Goal: Task Accomplishment & Management: Manage account settings

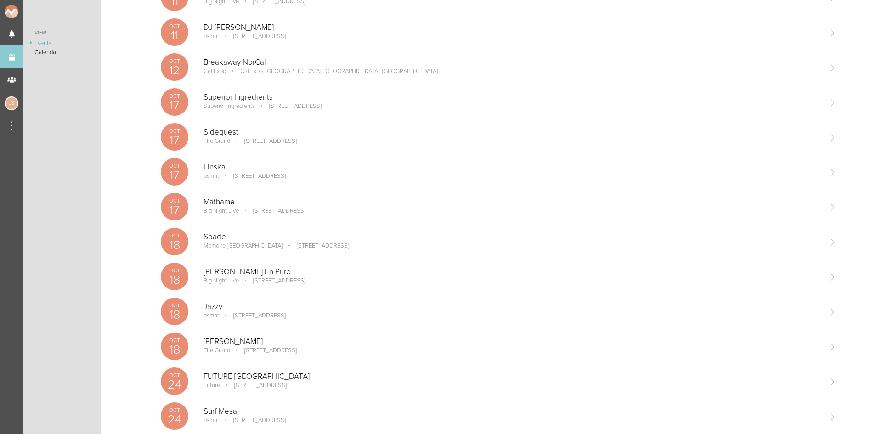
scroll to position [230, 0]
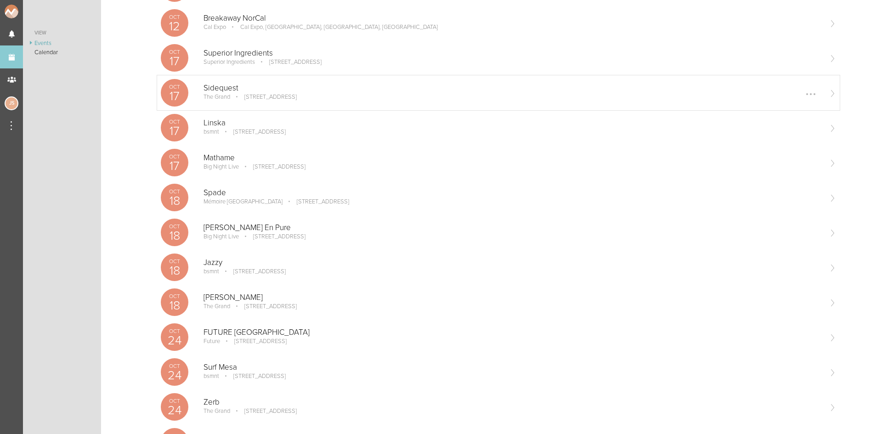
click at [281, 91] on p "Sidequest" at bounding box center [512, 88] width 618 height 9
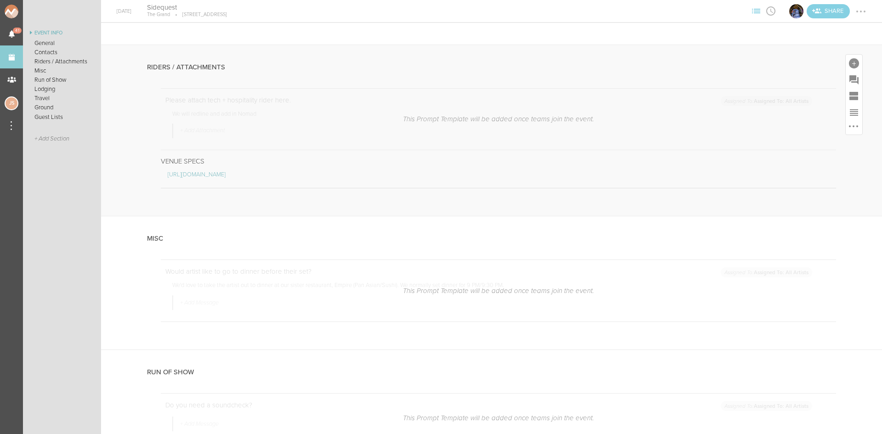
scroll to position [643, 0]
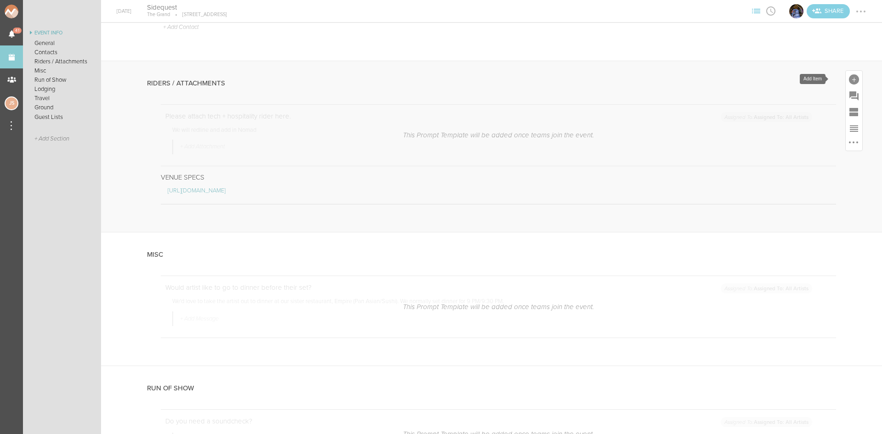
click at [848, 77] on div at bounding box center [853, 79] width 10 height 10
click at [716, 101] on icon at bounding box center [725, 99] width 18 height 18
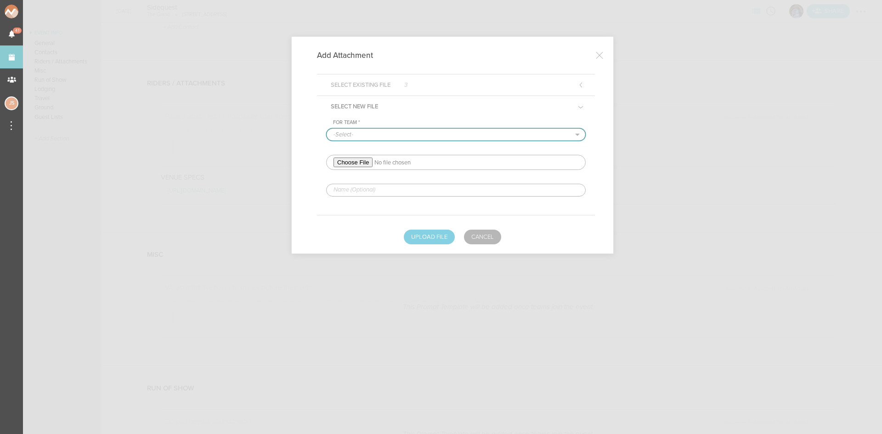
drag, startPoint x: 351, startPoint y: 130, endPoint x: 354, endPoint y: 139, distance: 9.6
click at [351, 130] on select "-Select- The Grand" at bounding box center [455, 135] width 258 height 12
select select "20"
click at [326, 129] on select "-Select- The Grand" at bounding box center [455, 135] width 258 height 12
click at [357, 163] on input "file" at bounding box center [455, 162] width 259 height 15
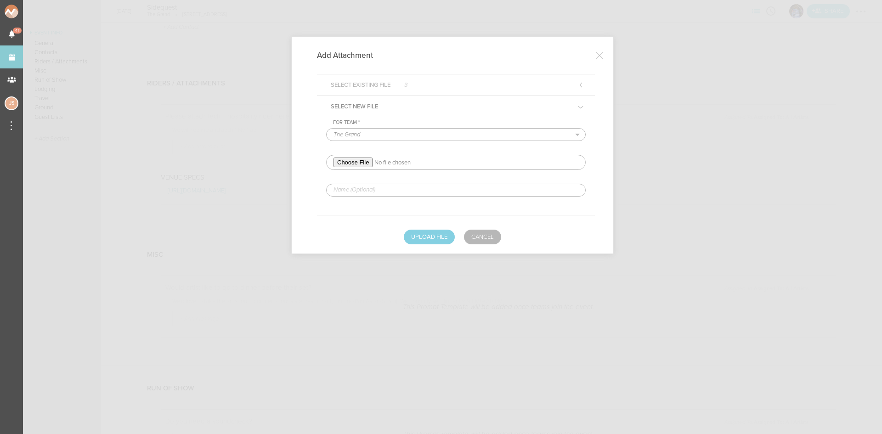
type input "C:\fakepath\SIDEQUEST - Official Rider-redlined.pdf"
drag, startPoint x: 400, startPoint y: 179, endPoint x: 402, endPoint y: 190, distance: 10.7
click at [400, 180] on div "For Team * -Select- The Grand" at bounding box center [455, 157] width 259 height 77
click at [402, 190] on input "text" at bounding box center [455, 190] width 259 height 13
type input "REDLINED HERE"
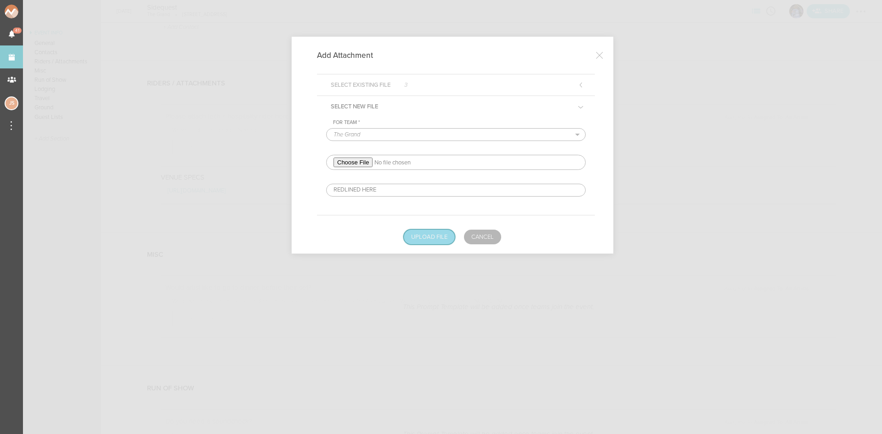
click at [421, 231] on button "Upload File" at bounding box center [429, 237] width 51 height 15
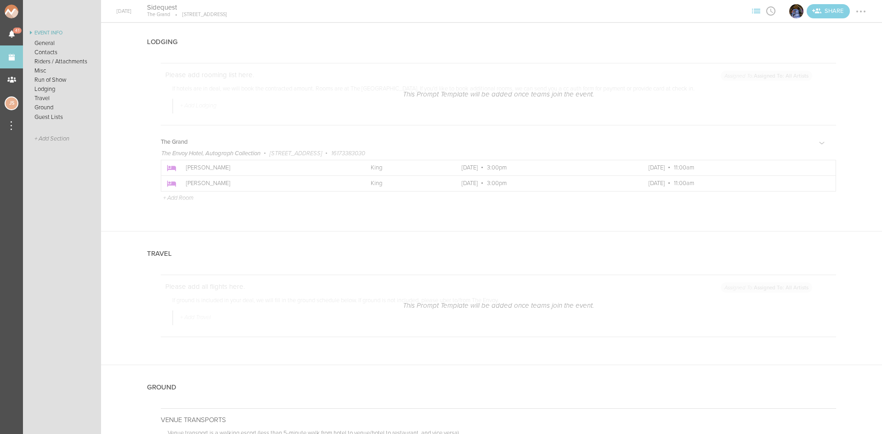
scroll to position [1377, 0]
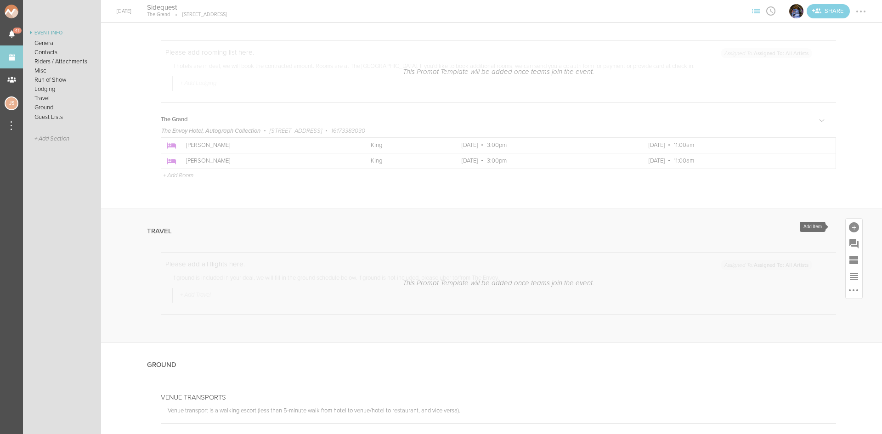
click at [848, 226] on div at bounding box center [853, 227] width 10 height 10
click at [799, 305] on icon at bounding box center [803, 307] width 18 height 18
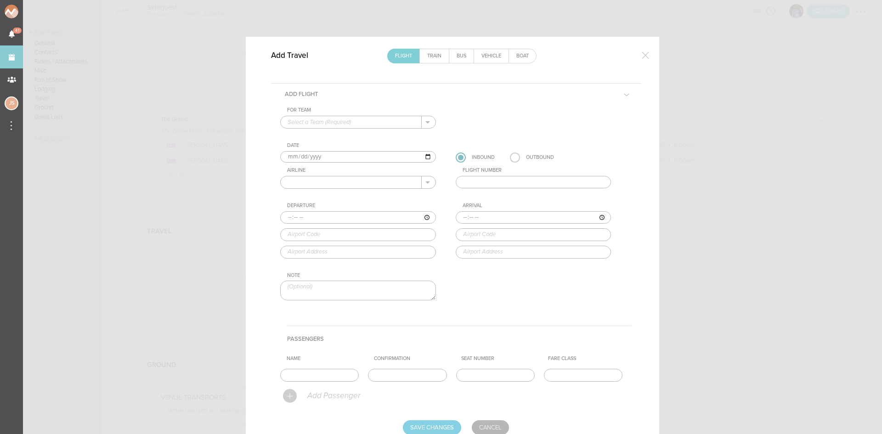
click at [326, 124] on input "text" at bounding box center [351, 122] width 141 height 12
click at [327, 140] on p "The Grand" at bounding box center [357, 137] width 141 height 16
type input "The Grand"
click at [337, 182] on input "text" at bounding box center [351, 182] width 141 height 12
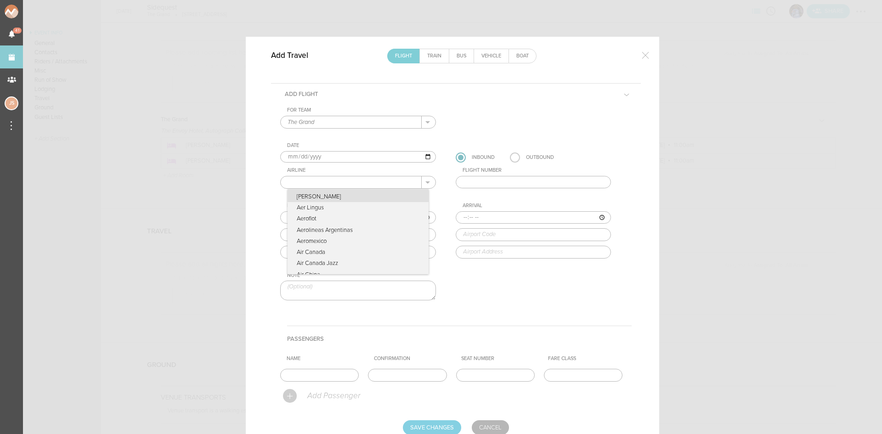
type input "United Airlines"
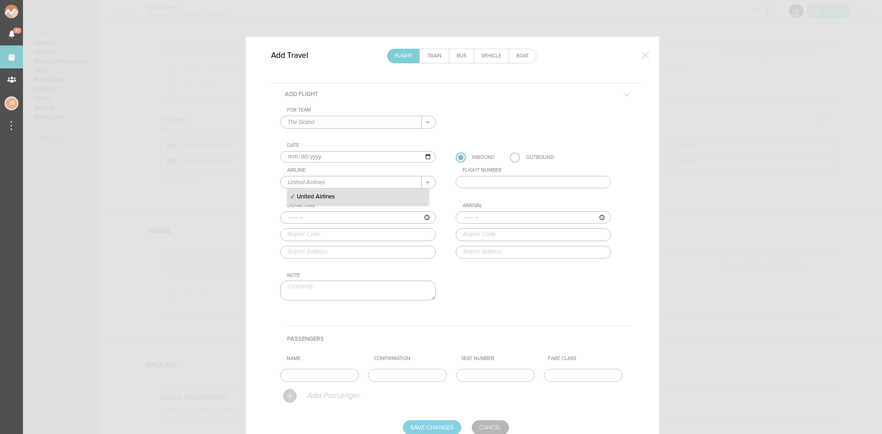
click at [497, 186] on input "text" at bounding box center [533, 182] width 156 height 13
click at [486, 420] on form "For Team The Grand + Add New Team The Grand . The Grand Date 2025-10-17 Inbound…" at bounding box center [455, 271] width 351 height 328
click at [486, 422] on link "Cancel" at bounding box center [490, 427] width 37 height 15
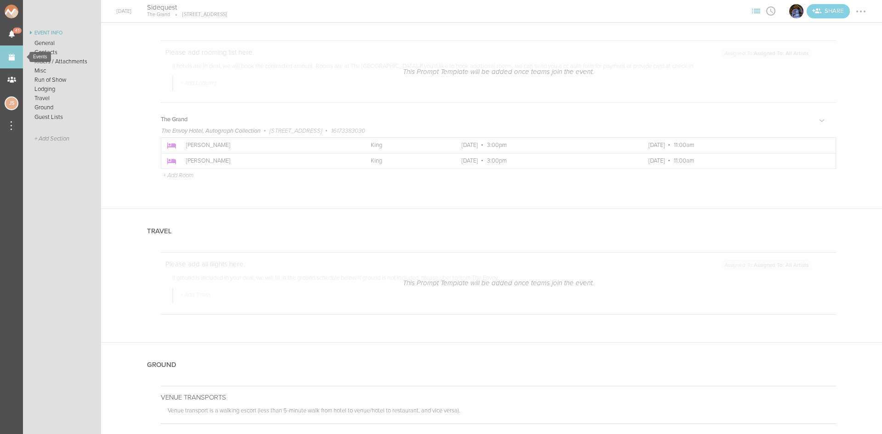
click at [7, 60] on link "Events" at bounding box center [11, 56] width 23 height 23
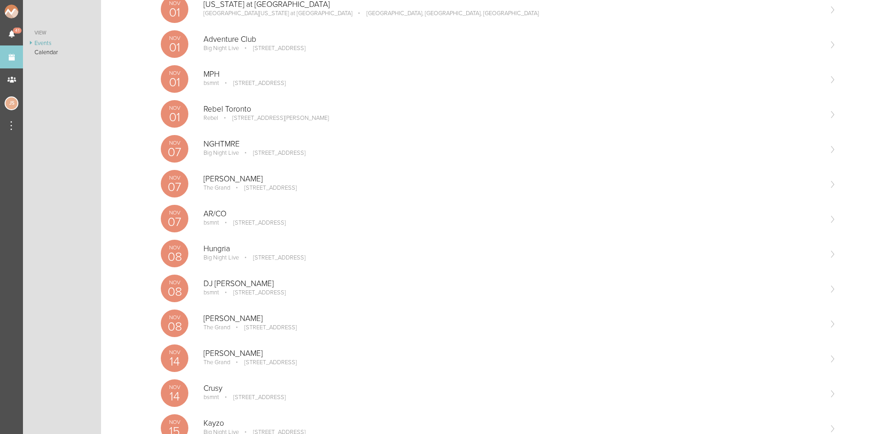
scroll to position [872, 0]
click at [338, 180] on p "Chris Lorenzo" at bounding box center [512, 178] width 618 height 9
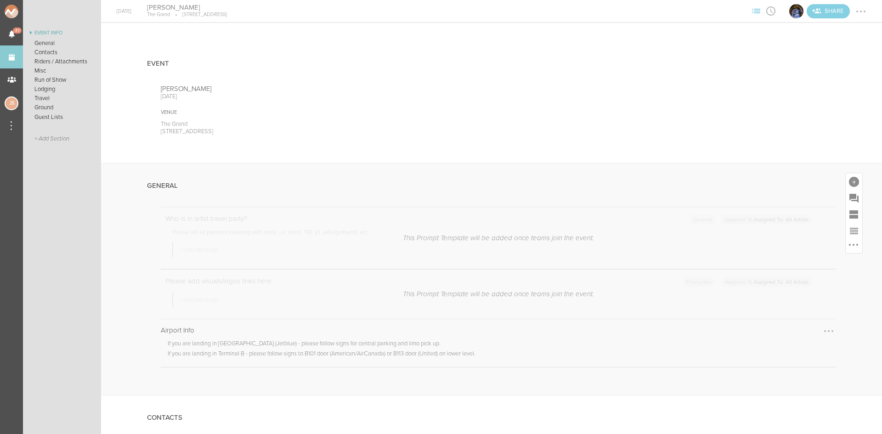
click at [826, 329] on div at bounding box center [828, 331] width 15 height 15
click at [816, 346] on link "Remove Note" at bounding box center [800, 349] width 71 height 17
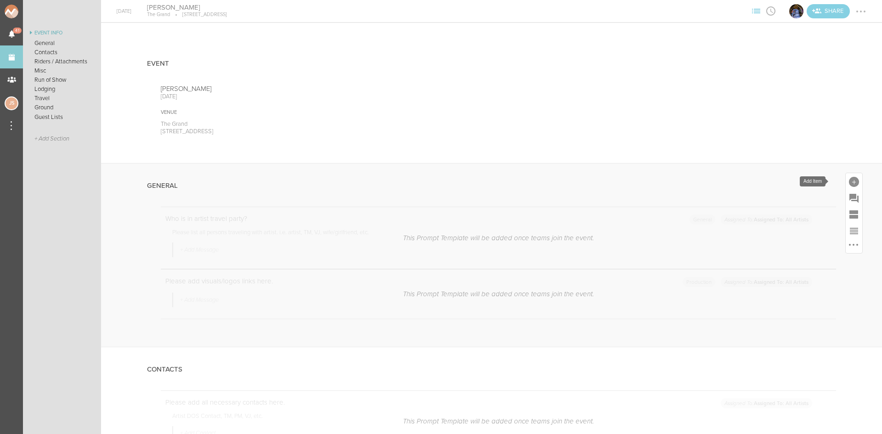
click at [848, 180] on div at bounding box center [853, 182] width 10 height 10
click at [723, 327] on icon at bounding box center [725, 322] width 18 height 18
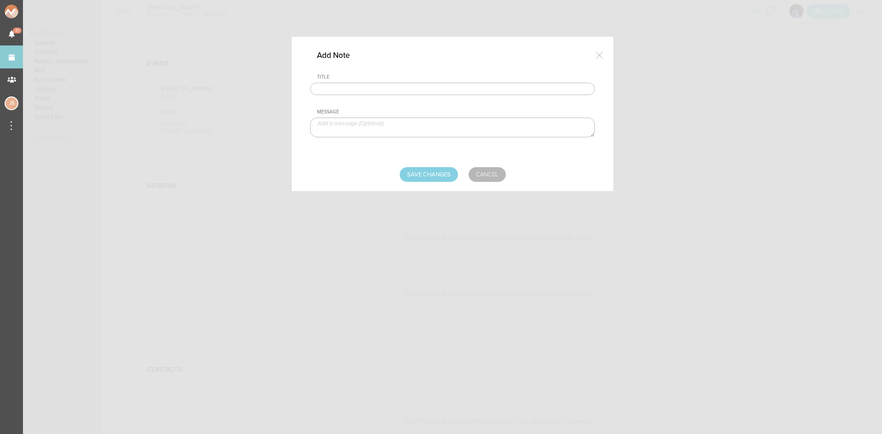
click at [421, 87] on input "text" at bounding box center [452, 89] width 285 height 13
type input "Visuals"
click at [409, 128] on textarea at bounding box center [452, 128] width 285 height 20
paste textarea "https://drive.google.com/drive/folders/1xwQUF5dcAn3aKr9zlEHRLn2bnttyQiJn"
type textarea "https://drive.google.com/drive/folders/1xwQUF5dcAn3aKr9zlEHRLn2bnttyQiJn"
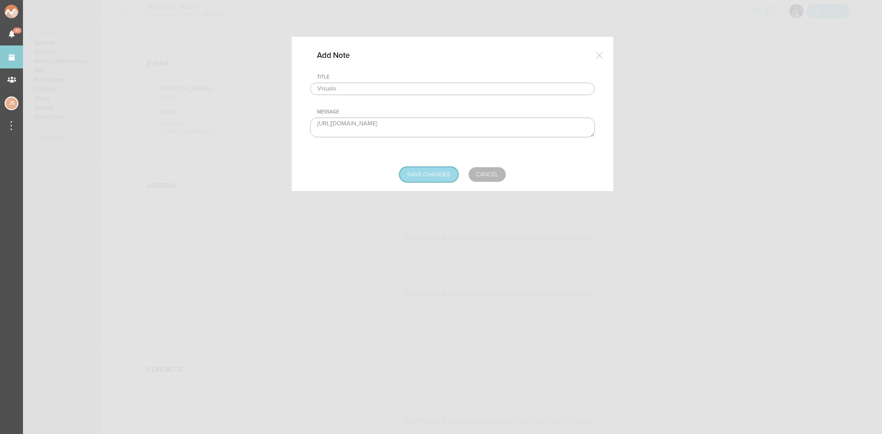
click at [430, 173] on input "Save Changes" at bounding box center [428, 174] width 58 height 15
type input "Saving..."
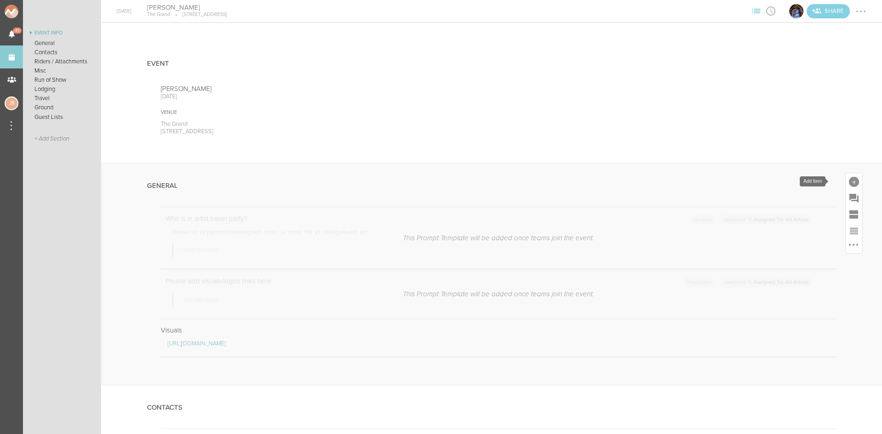
click at [848, 178] on div at bounding box center [853, 182] width 10 height 10
click at [720, 322] on icon at bounding box center [725, 322] width 18 height 18
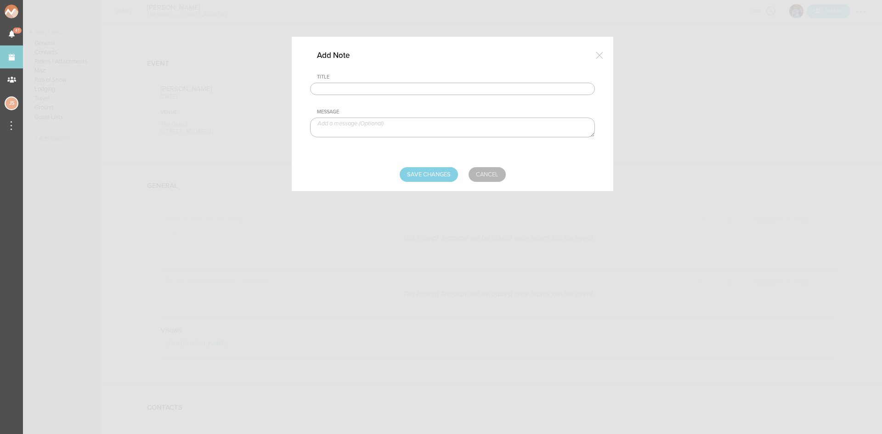
click at [378, 86] on input "text" at bounding box center [452, 89] width 285 height 13
type input "Visuals Notes"
paste textarea "to be used on block colour backgrounds of dark ravey tones oranges/reds)"
type textarea "to be used on block colour backgrounds of dark ravey tones oranges/reds"
click at [408, 172] on input "Save Changes" at bounding box center [428, 174] width 58 height 15
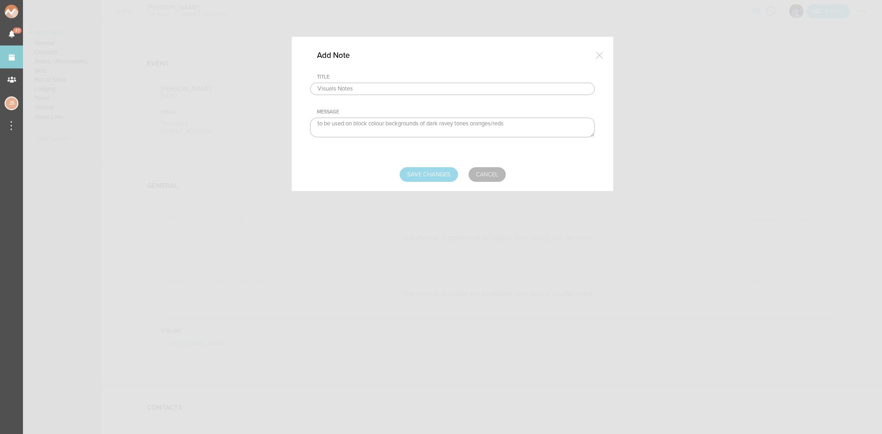
type input "Saving..."
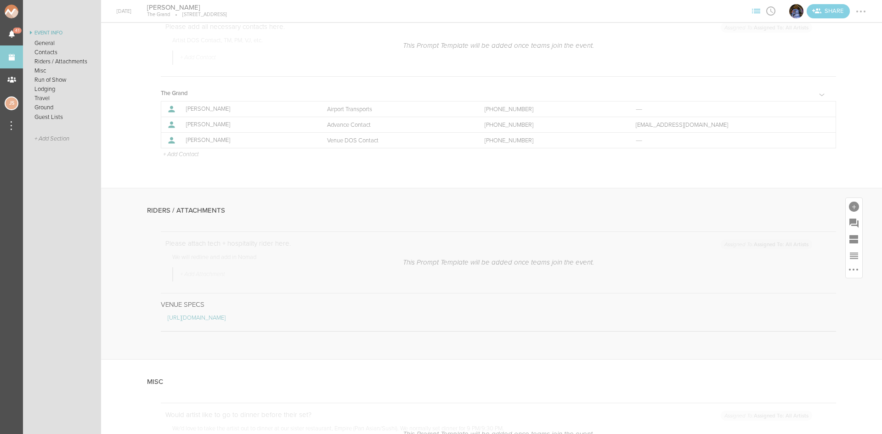
scroll to position [459, 0]
click at [848, 197] on div at bounding box center [853, 199] width 10 height 10
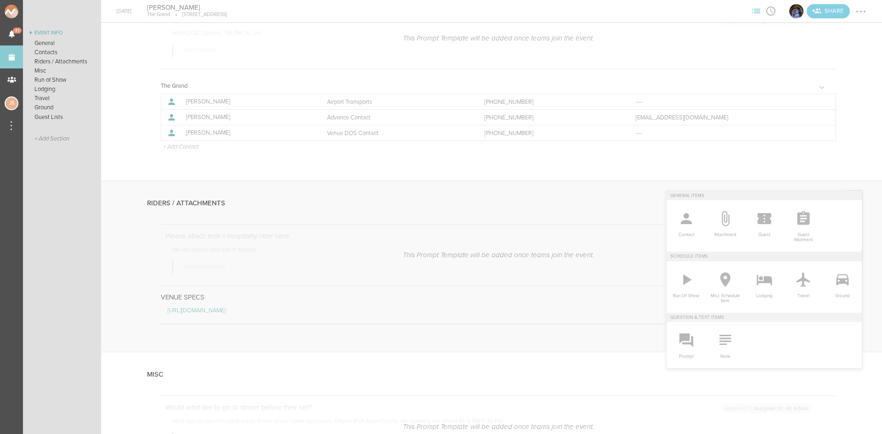
click at [716, 218] on icon at bounding box center [725, 218] width 18 height 18
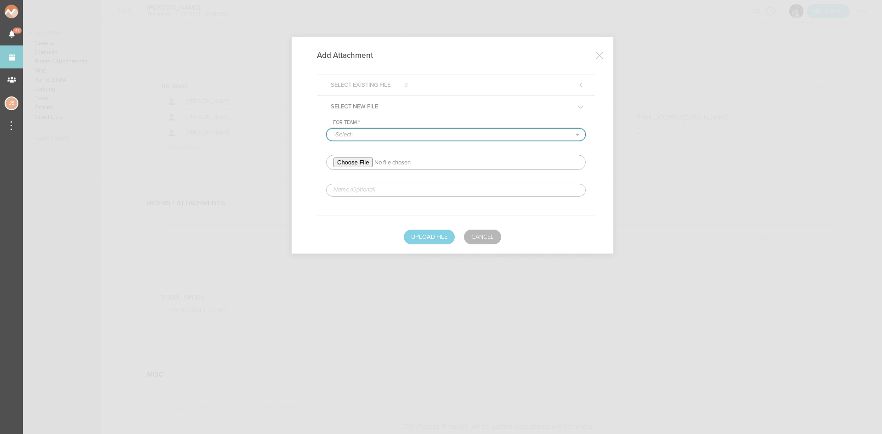
click at [383, 135] on select "-Select- The Grand" at bounding box center [455, 135] width 258 height 12
select select "20"
click at [326, 129] on select "-Select- The Grand" at bounding box center [455, 135] width 258 height 12
click at [350, 166] on input "file" at bounding box center [455, 162] width 259 height 15
type input "C:\fakepath\Chris Lorenzo Tech_Hospitality Rider (2025) copy-REDLINED.pdf"
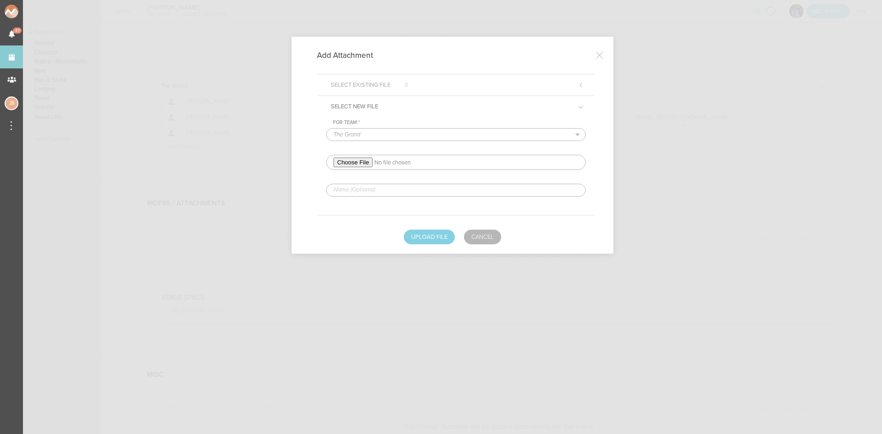
drag, startPoint x: 388, startPoint y: 191, endPoint x: 398, endPoint y: 196, distance: 11.1
click at [388, 191] on input "text" at bounding box center [455, 190] width 259 height 13
type input "REDLINED HERE"
click at [428, 236] on button "Upload File" at bounding box center [429, 237] width 51 height 15
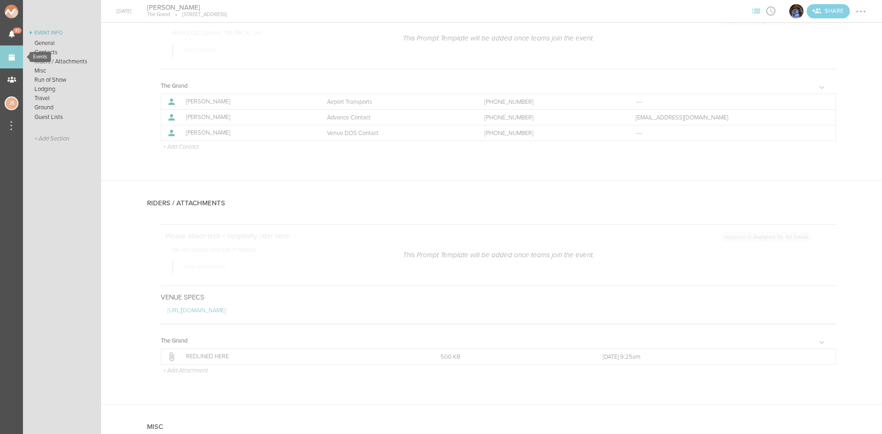
click at [7, 56] on link "Events" at bounding box center [11, 56] width 23 height 23
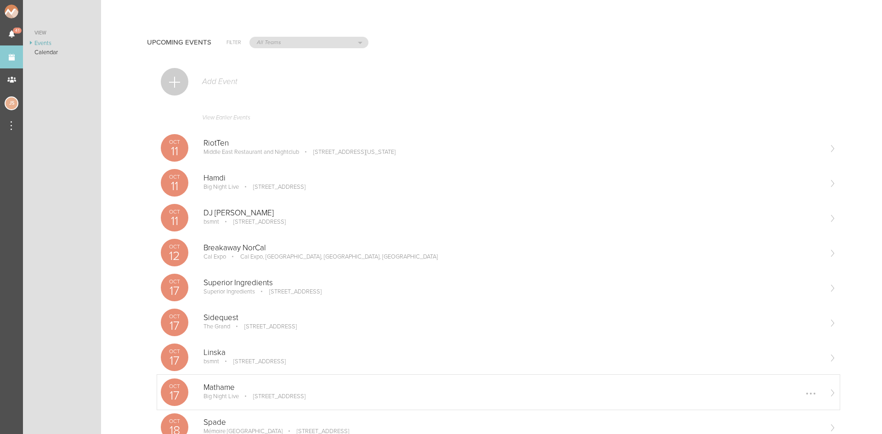
click at [245, 398] on p "[STREET_ADDRESS]" at bounding box center [272, 396] width 65 height 7
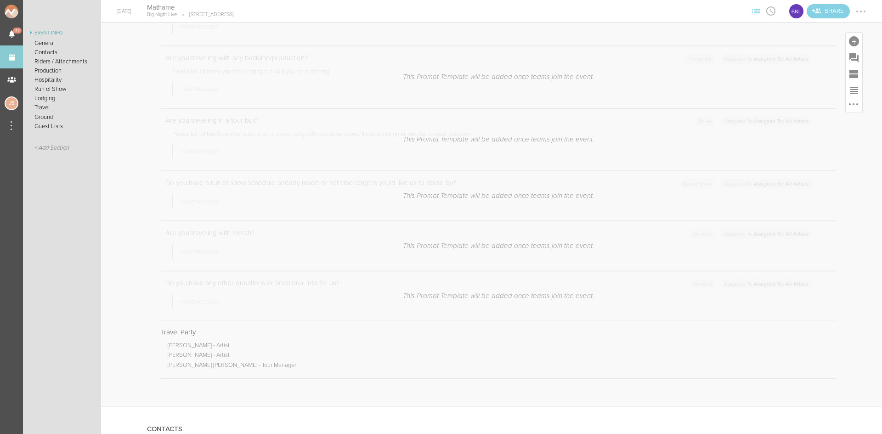
scroll to position [459, 0]
click at [845, 39] on div at bounding box center [853, 41] width 17 height 17
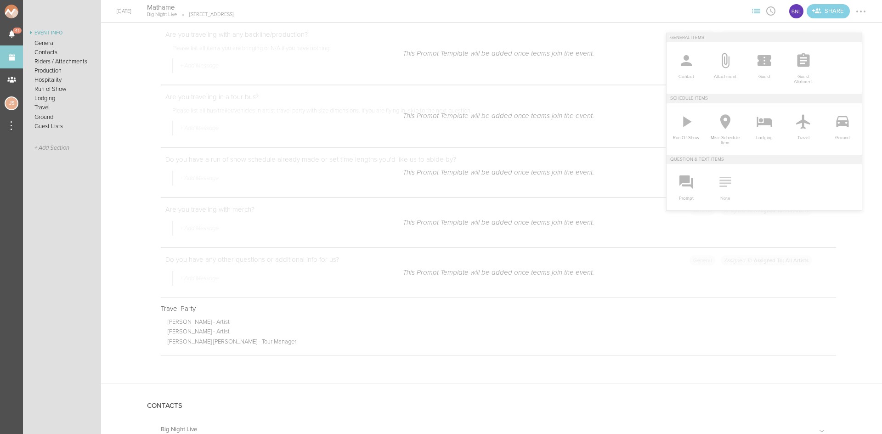
click at [724, 181] on icon at bounding box center [725, 182] width 18 height 18
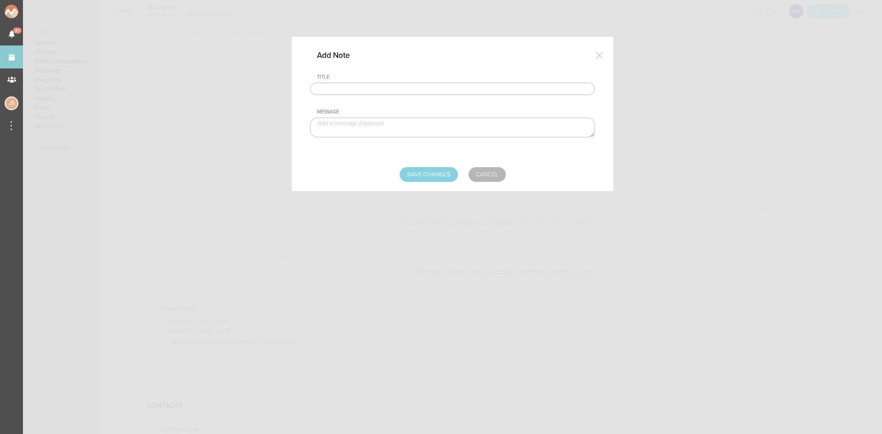
click at [380, 88] on input "text" at bounding box center [452, 89] width 285 height 13
type input "Visuals"
click at [369, 126] on textarea at bounding box center [452, 128] width 285 height 20
paste textarea "[URL][DOMAIN_NAME]"
type textarea "https://www.dropbox.com/scl/fo/igl3unm6vm71vzzy30luz/AAiMM2x2XbWnSAy9A3oJRjE?rl…"
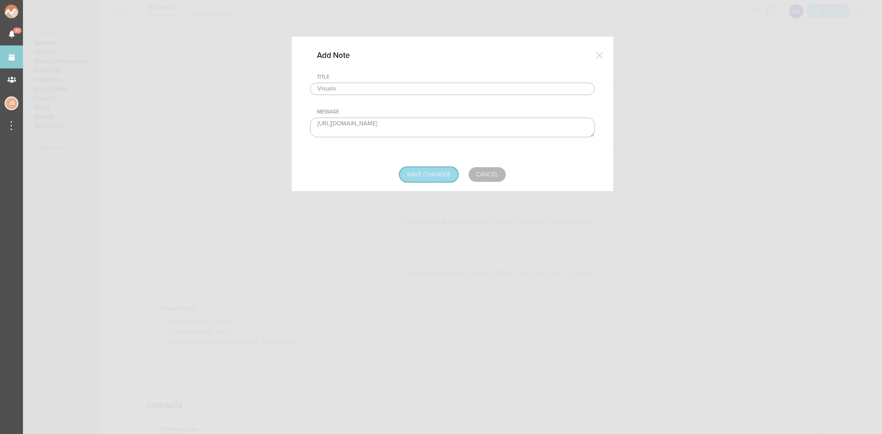
click at [436, 169] on input "Save Changes" at bounding box center [428, 174] width 58 height 15
type input "Saving..."
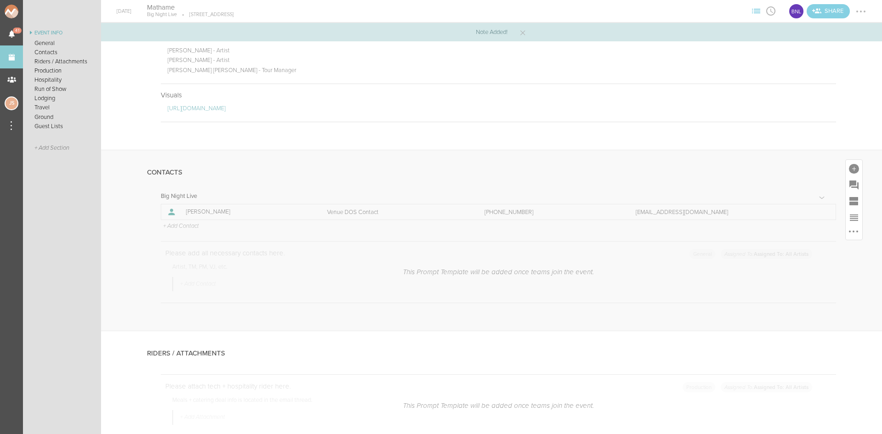
scroll to position [735, 0]
click at [174, 220] on p "+ Add Contact" at bounding box center [180, 222] width 37 height 7
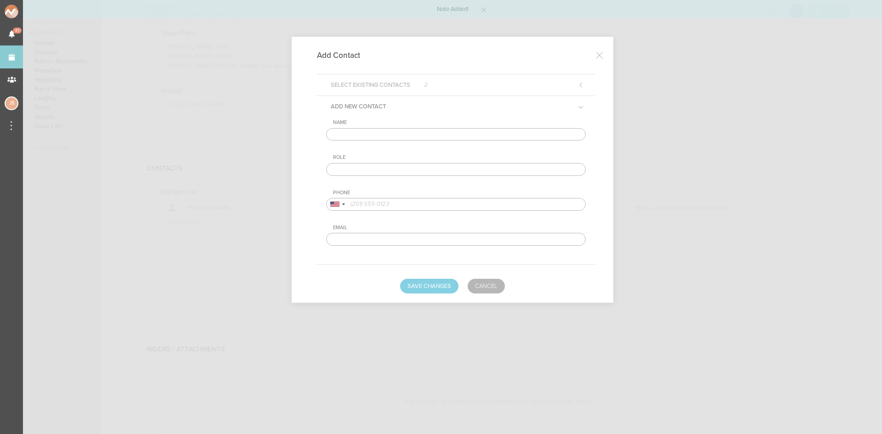
click at [423, 135] on input "text" at bounding box center [455, 134] width 259 height 13
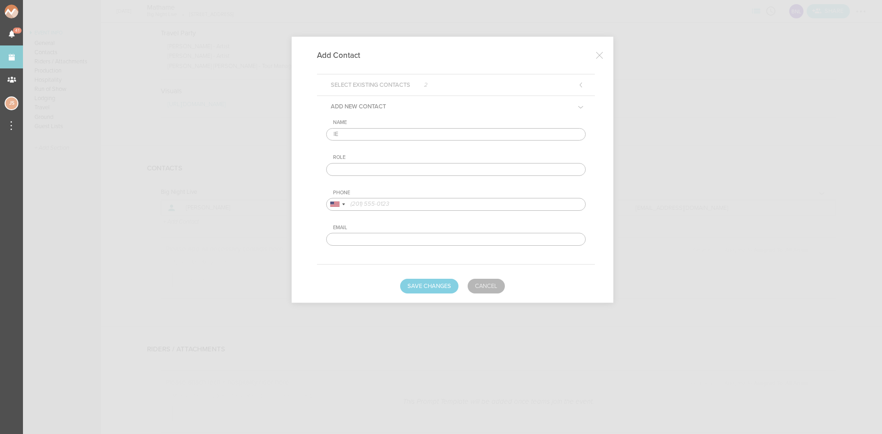
type input "l"
type input "Leonardo"
type input "Artist DOS Contact"
drag, startPoint x: 337, startPoint y: 203, endPoint x: 367, endPoint y: 257, distance: 61.5
click at [337, 203] on div at bounding box center [334, 204] width 9 height 5
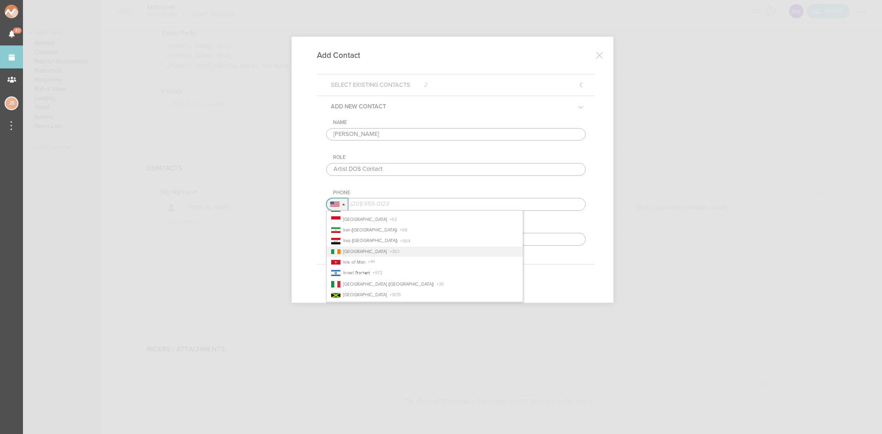
scroll to position [1102, 0]
click at [436, 263] on span "+ 39" at bounding box center [439, 262] width 7 height 6
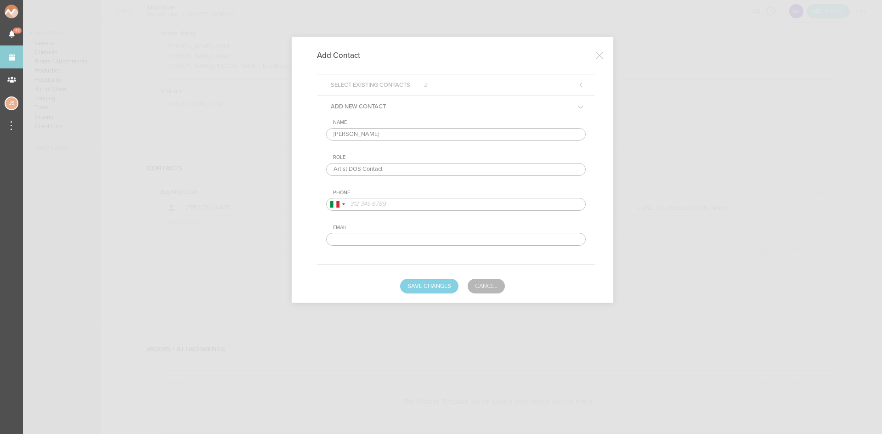
click at [463, 202] on input "tel" at bounding box center [455, 204] width 259 height 13
paste input "3347756503"
type input "3347756503"
click at [448, 283] on button "Save Changes" at bounding box center [429, 286] width 58 height 15
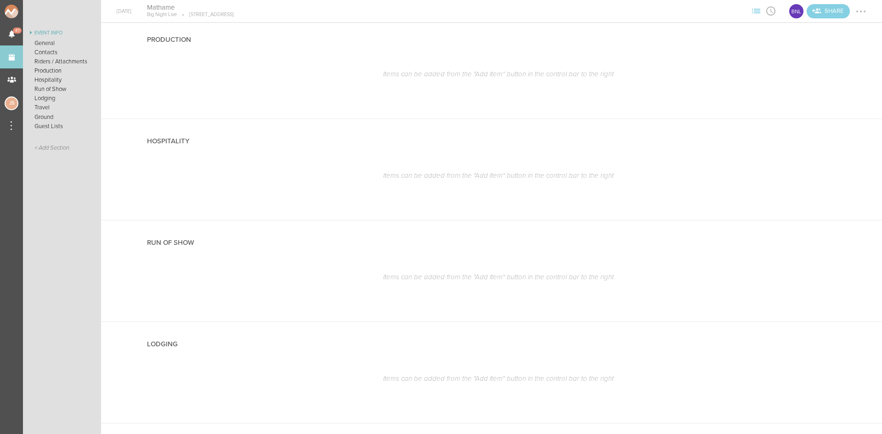
scroll to position [1286, 0]
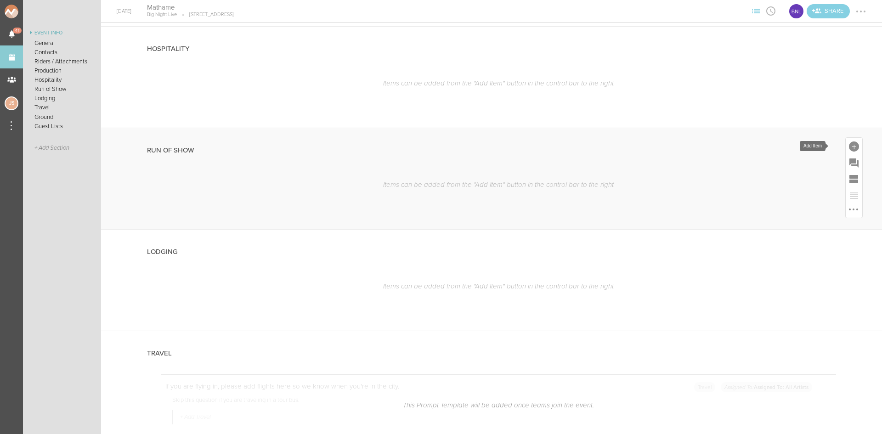
click at [848, 147] on div at bounding box center [853, 146] width 10 height 10
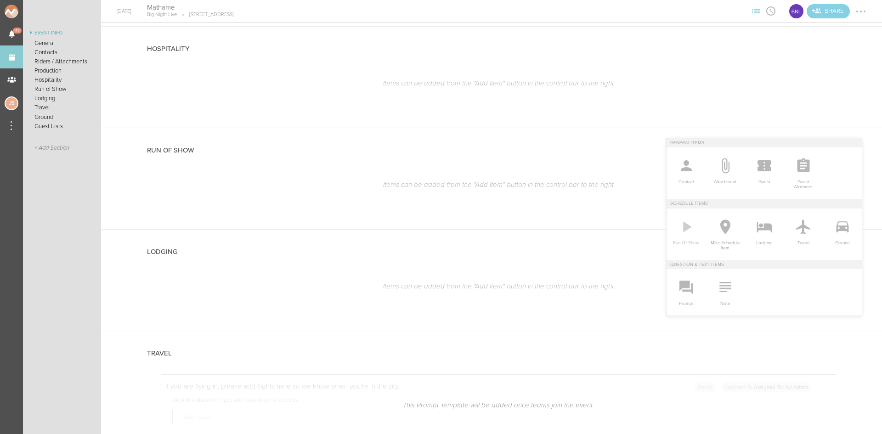
click at [683, 229] on icon at bounding box center [687, 226] width 8 height 11
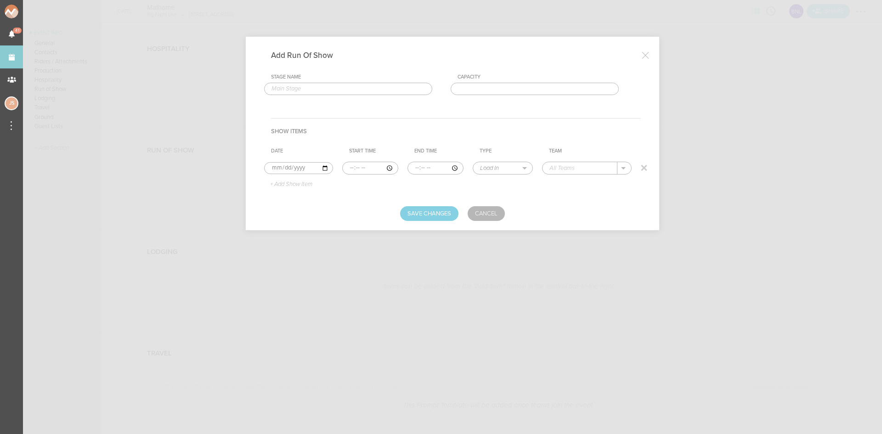
click at [348, 165] on input "time" at bounding box center [370, 168] width 56 height 13
type input "22:30"
click at [498, 168] on select "Load In Soundcheck Line Check Programming Doors Set Time Changeover Curfew Load…" at bounding box center [502, 168] width 59 height 12
select select "Doors"
click at [473, 162] on select "Load In Soundcheck Line Check Programming Doors Set Time Changeover Curfew Load…" at bounding box center [502, 168] width 59 height 12
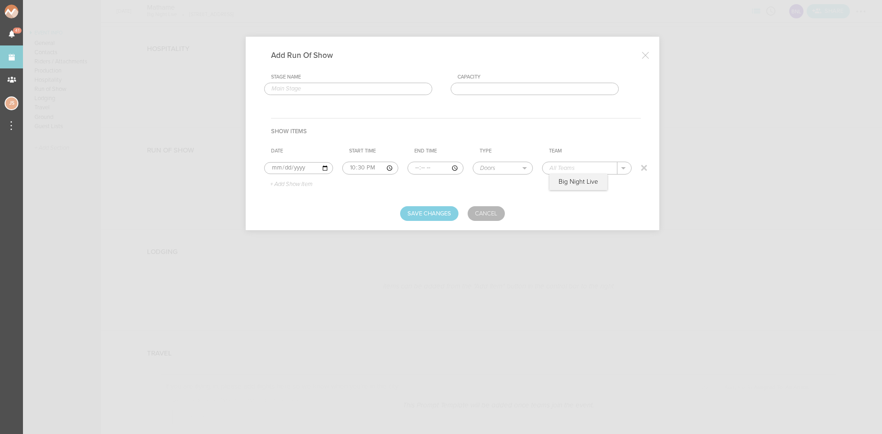
click at [595, 168] on input "text" at bounding box center [579, 168] width 75 height 12
click at [586, 183] on p "Big Night Live" at bounding box center [577, 181] width 39 height 7
type input "Big Night Live"
click at [281, 185] on p "+ Add Show Item" at bounding box center [287, 184] width 49 height 7
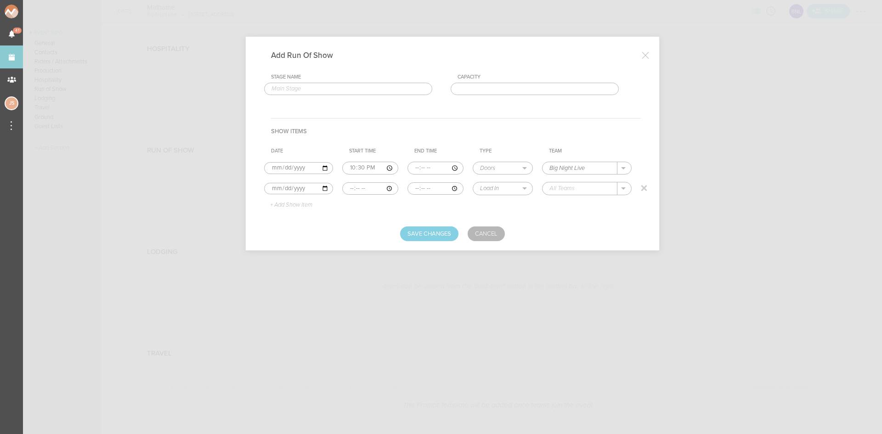
click at [349, 188] on input "time" at bounding box center [370, 188] width 56 height 13
type input "22:30"
type input "23:30"
select select "Set Time"
click at [303, 203] on p "+ Add Show Item" at bounding box center [287, 205] width 49 height 7
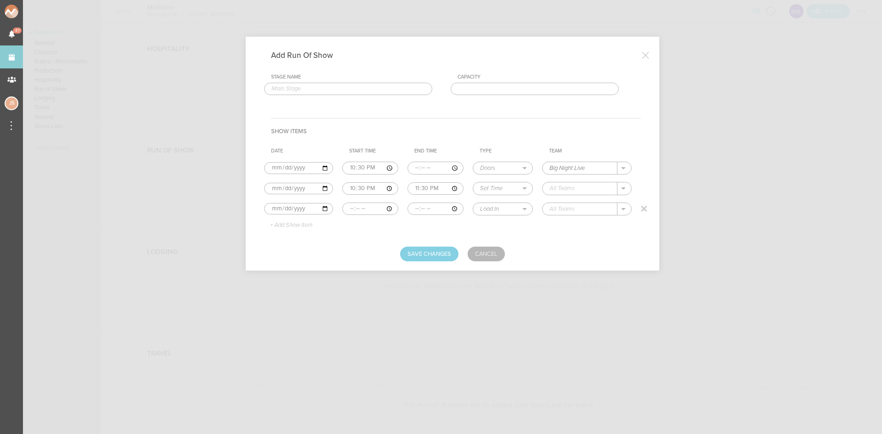
click at [348, 209] on input "time" at bounding box center [370, 208] width 56 height 13
type input "23:30"
type input "00:30"
select select "Set Time"
type input "L9"
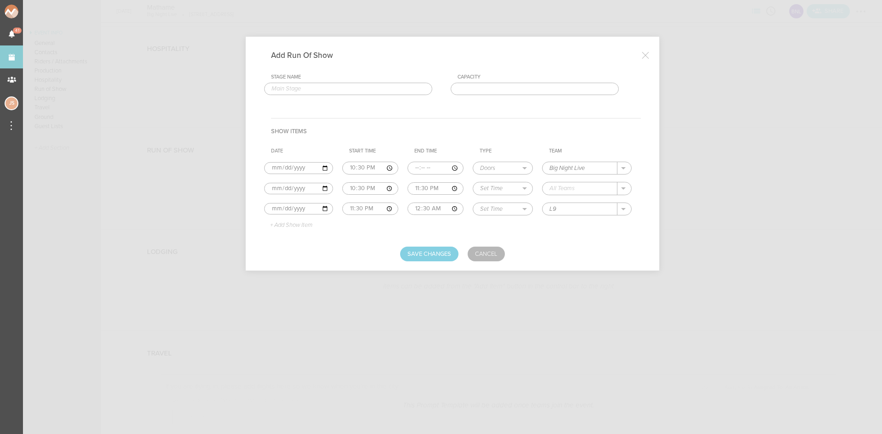
click at [303, 222] on p "+ Add Show Item" at bounding box center [287, 225] width 49 height 7
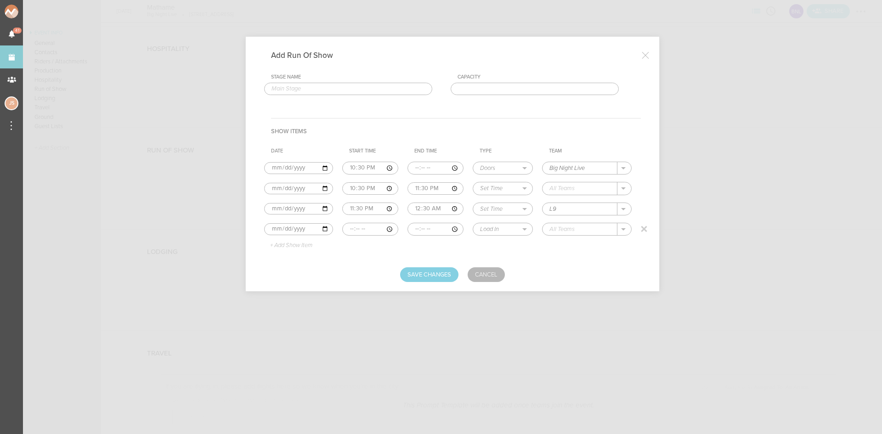
click at [347, 228] on input "time" at bounding box center [370, 229] width 56 height 13
type input "00:30"
type input "02:00"
select select "Set Time"
type input "Mathame"
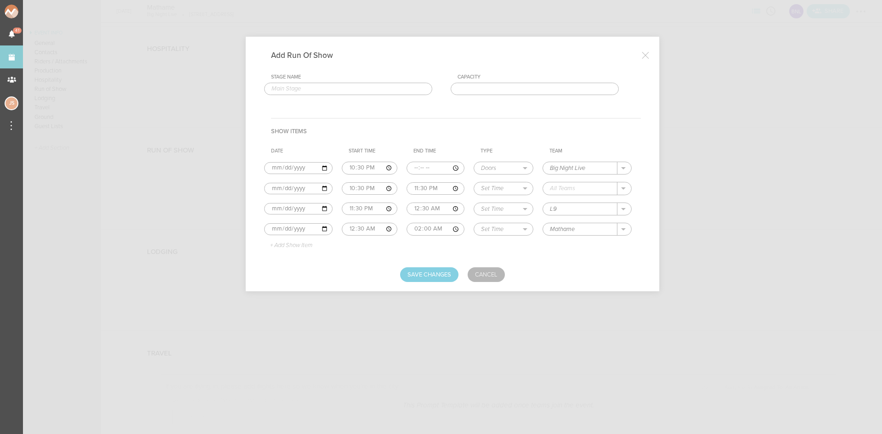
click at [305, 246] on p "+ Add Show Item" at bounding box center [287, 245] width 49 height 7
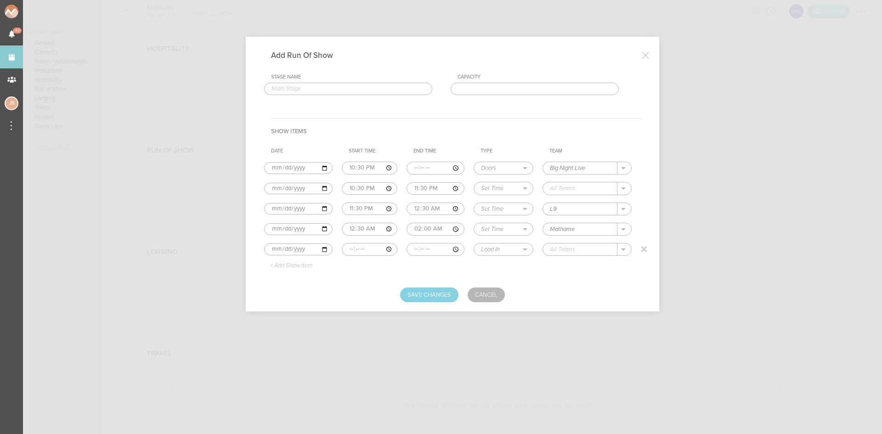
click at [346, 249] on input "time" at bounding box center [370, 249] width 56 height 13
type input "02:00"
select select "Curfew"
click at [580, 263] on p "Big Night Live" at bounding box center [578, 262] width 39 height 7
type input "Big Night Live"
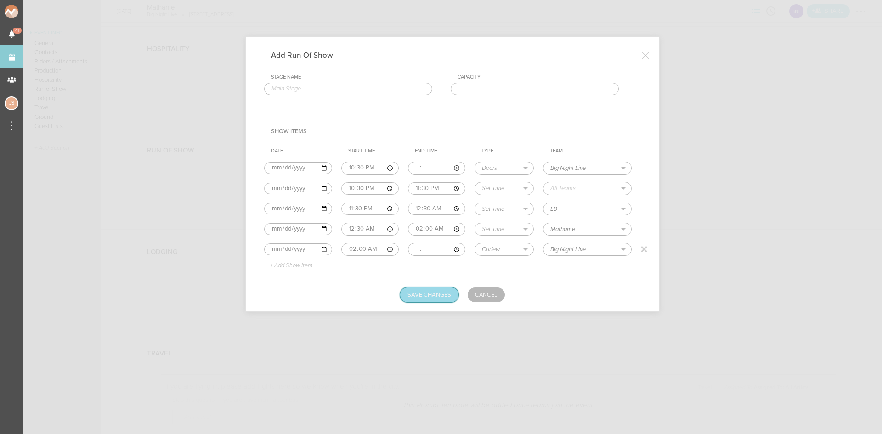
click at [430, 292] on button "Save Changes" at bounding box center [429, 294] width 58 height 15
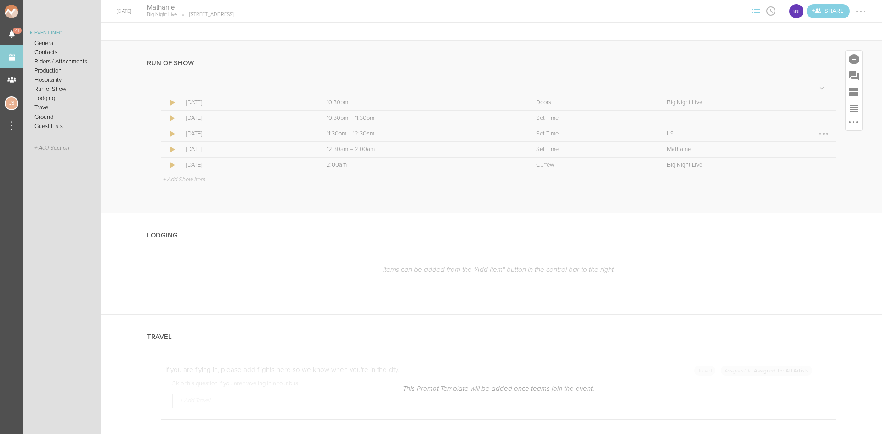
scroll to position [1423, 0]
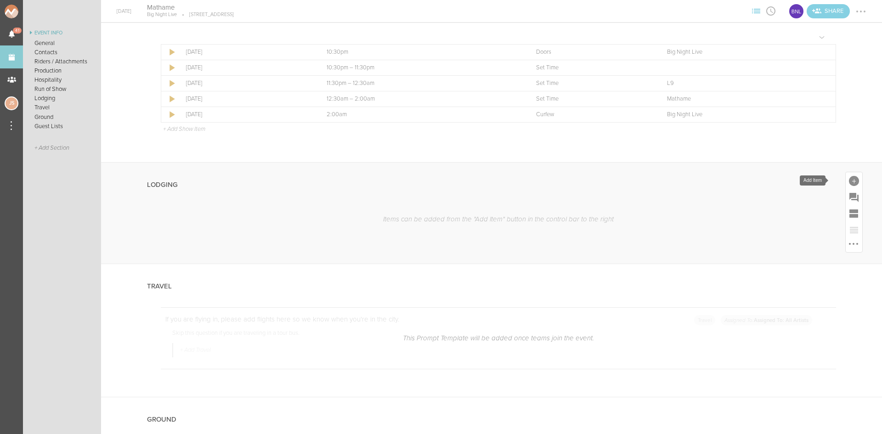
click at [848, 181] on div at bounding box center [853, 181] width 10 height 10
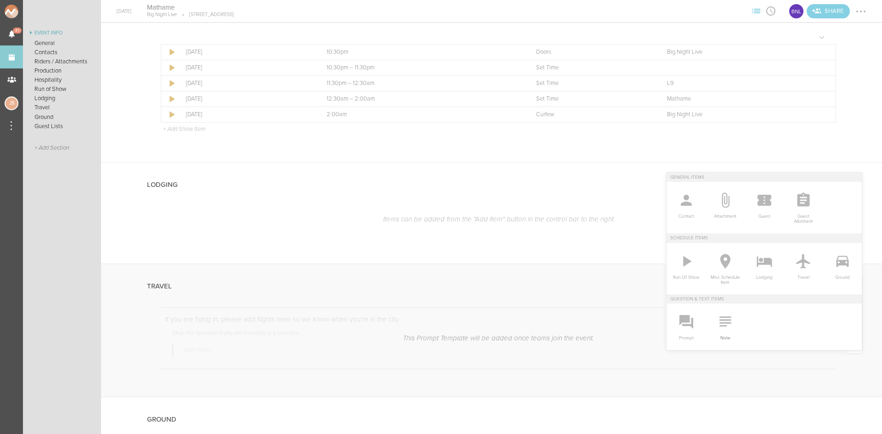
drag, startPoint x: 716, startPoint y: 323, endPoint x: 678, endPoint y: 289, distance: 51.1
click at [719, 323] on icon at bounding box center [724, 321] width 11 height 10
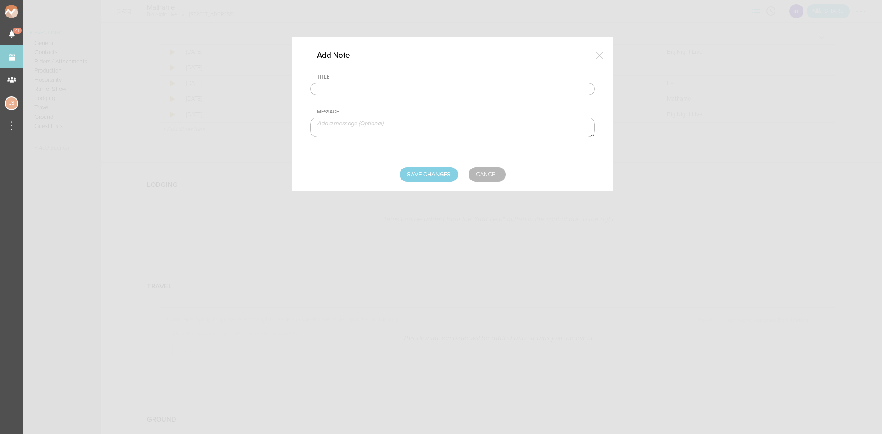
click at [383, 88] on input "text" at bounding box center [452, 89] width 285 height 13
type input "Lodging/GROUND"
click at [388, 123] on textarea at bounding box center [452, 128] width 285 height 20
type textarea "$1,200 buyout to be sent with final payment"
click at [432, 173] on input "Save Changes" at bounding box center [428, 174] width 58 height 15
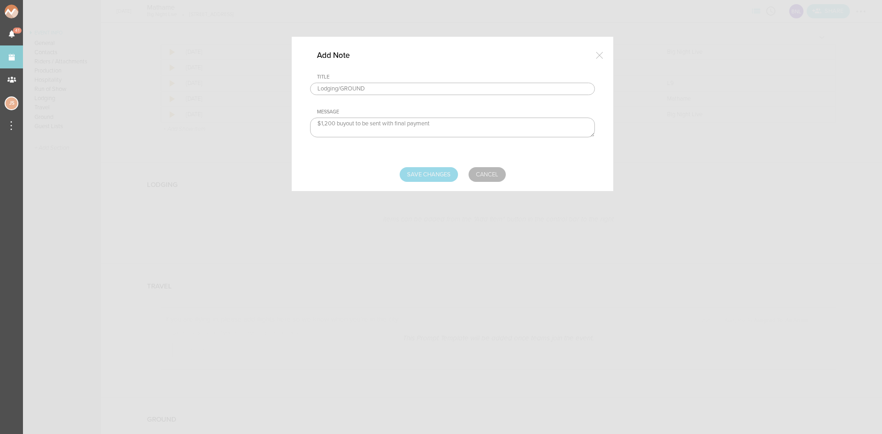
type input "Saving..."
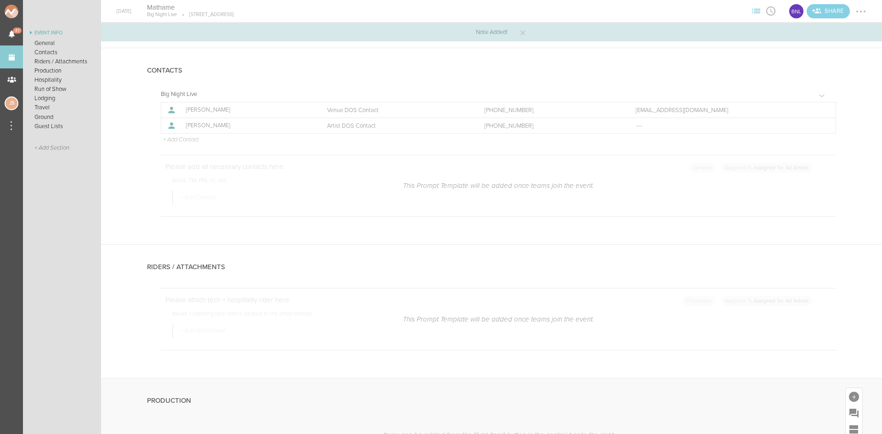
scroll to position [826, 0]
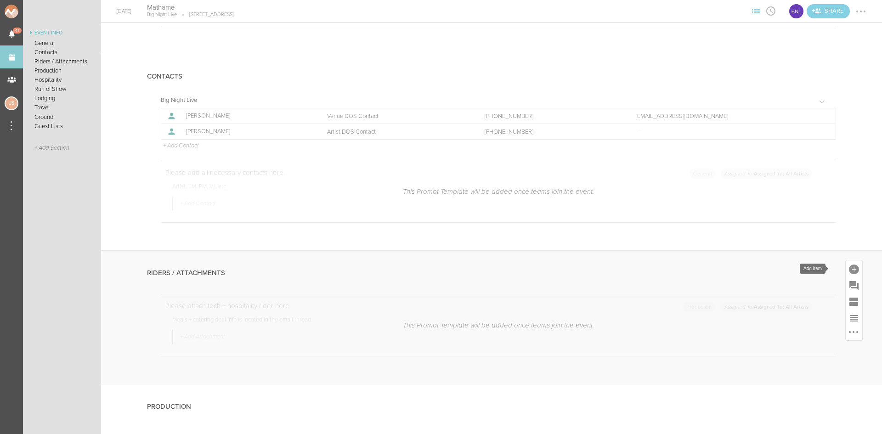
click at [848, 270] on div at bounding box center [853, 269] width 10 height 10
click at [719, 299] on span "Attachment" at bounding box center [725, 303] width 30 height 10
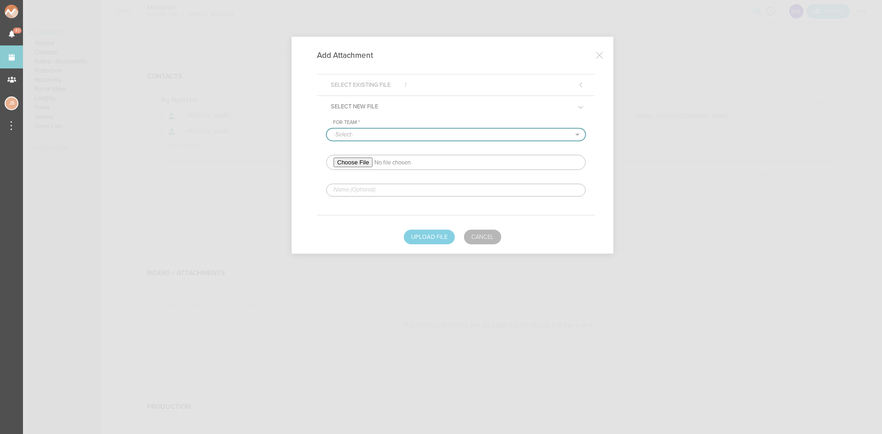
click at [352, 139] on select "-Select- Big Night Live" at bounding box center [455, 135] width 258 height 12
select select "925"
click at [326, 129] on select "-Select- Big Night Live" at bounding box center [455, 135] width 258 height 12
click at [355, 159] on input "file" at bounding box center [455, 162] width 259 height 15
type input "C:\fakepath\MATHAME - Tech & Hospitality Rider - DJ SET - 062025 V2-redlined.pdf"
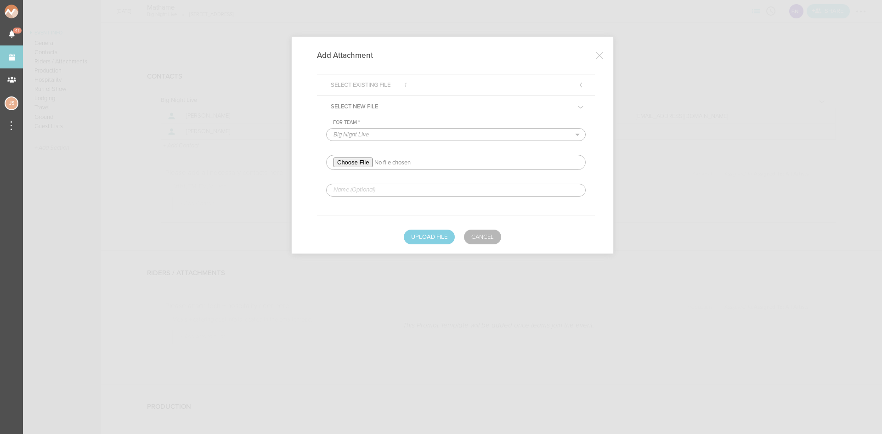
drag, startPoint x: 337, startPoint y: 193, endPoint x: 362, endPoint y: 195, distance: 25.3
click at [337, 193] on input "text" at bounding box center [455, 190] width 259 height 13
type input "REDLINED HERE"
click at [440, 241] on button "Upload File" at bounding box center [429, 237] width 51 height 15
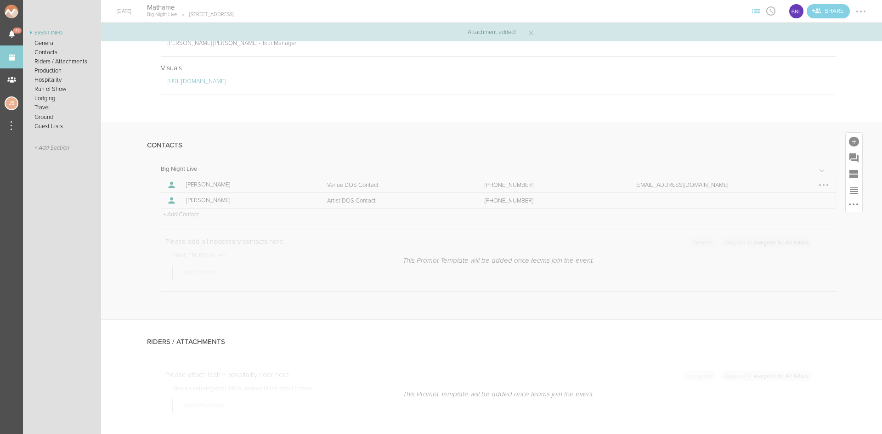
scroll to position [597, 0]
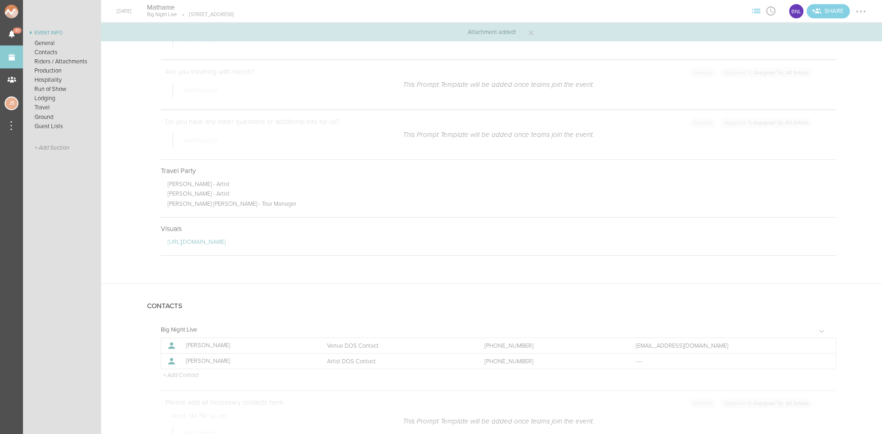
click at [857, 13] on div at bounding box center [860, 11] width 15 height 15
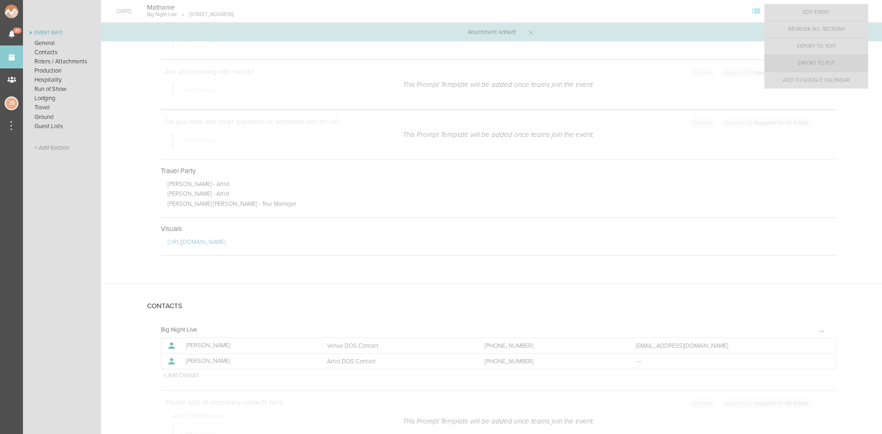
click at [839, 62] on link "Export to PDF" at bounding box center [816, 63] width 104 height 17
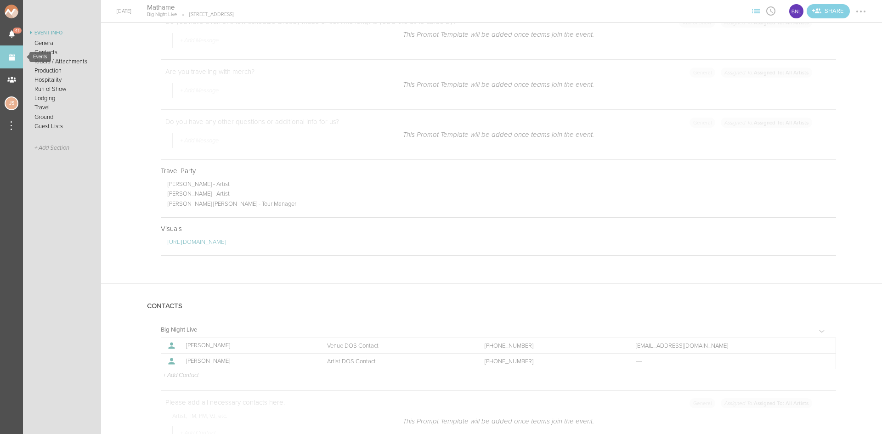
click at [17, 51] on link "Events" at bounding box center [11, 56] width 23 height 23
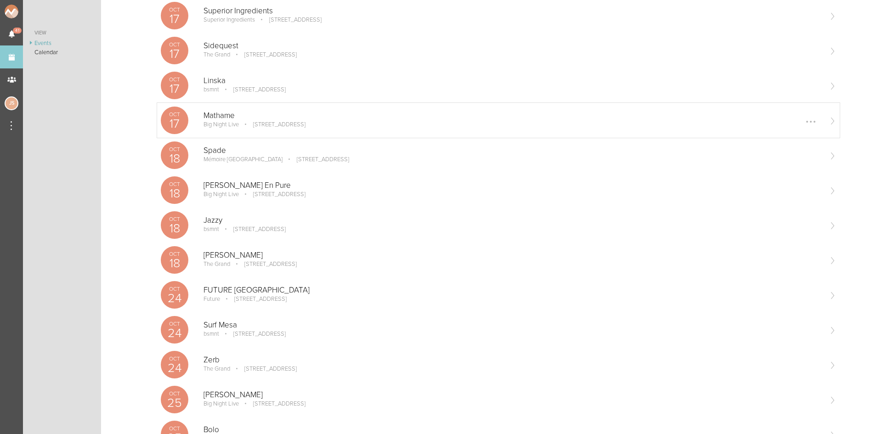
scroll to position [275, 0]
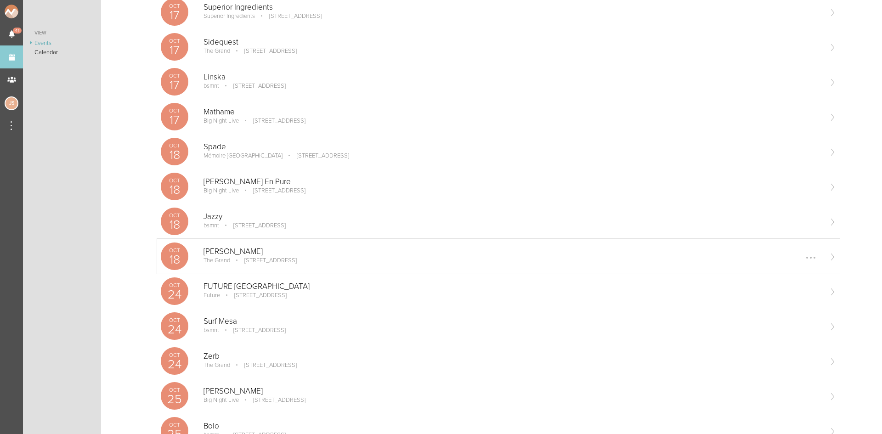
click at [241, 247] on p "[PERSON_NAME]" at bounding box center [512, 251] width 618 height 9
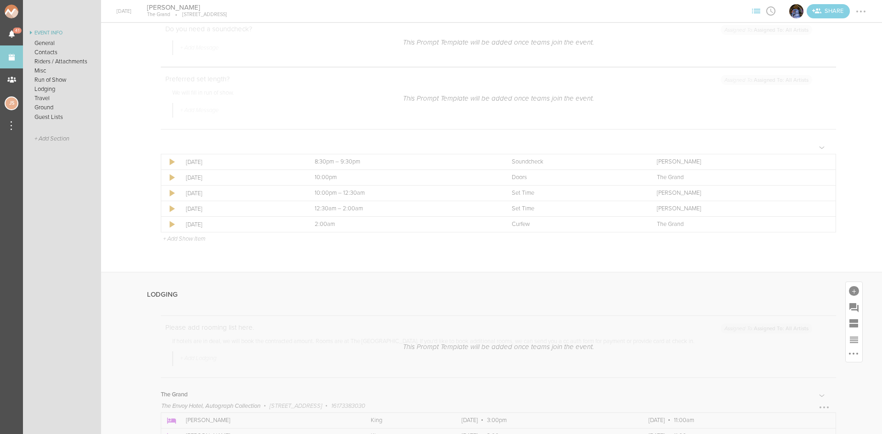
scroll to position [1056, 0]
click at [11, 61] on link "Events" at bounding box center [11, 56] width 23 height 23
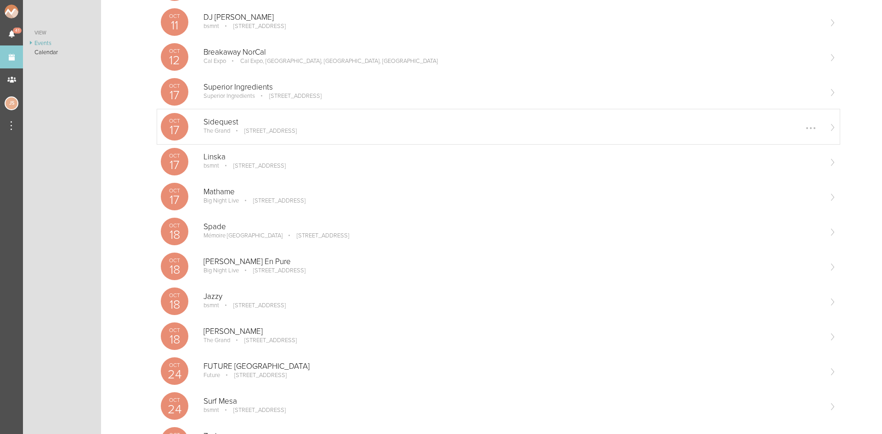
scroll to position [275, 0]
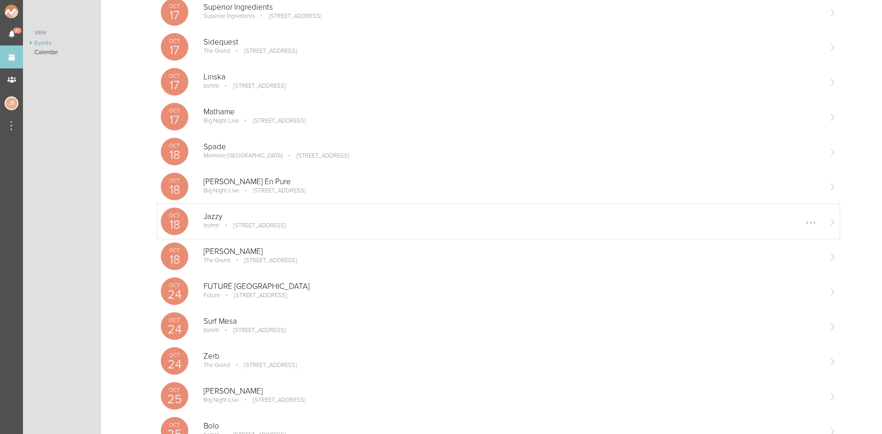
click at [252, 218] on p "Jazzy" at bounding box center [512, 216] width 618 height 9
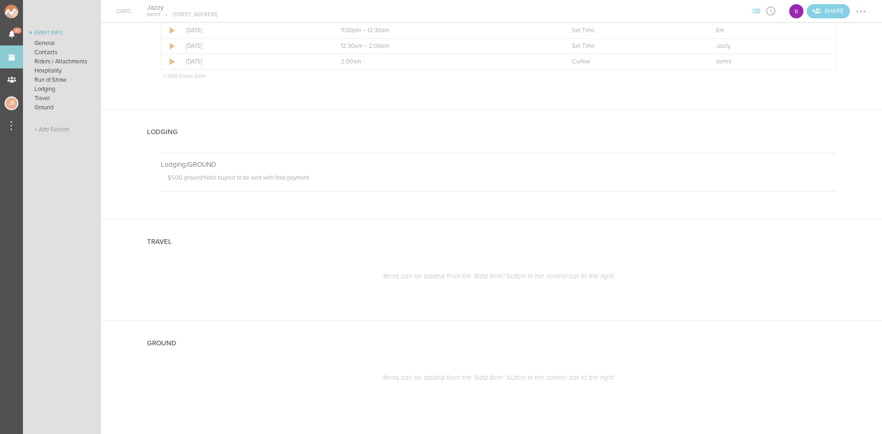
scroll to position [742, 0]
click at [10, 56] on link "Events" at bounding box center [11, 56] width 23 height 23
